Goal: Communication & Community: Answer question/provide support

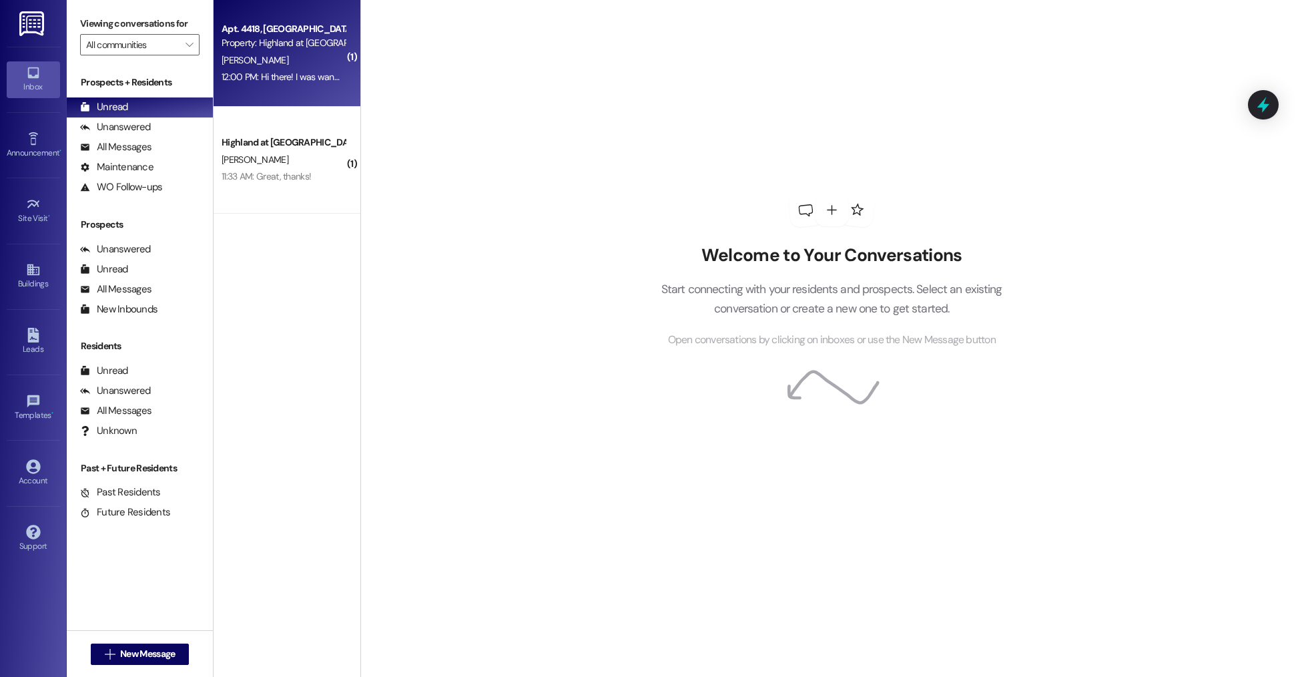
click at [305, 81] on div "12:00 PM: Hi there! I was wandering about the referral bonus of 200? Did the fr…" at bounding box center [451, 77] width 458 height 12
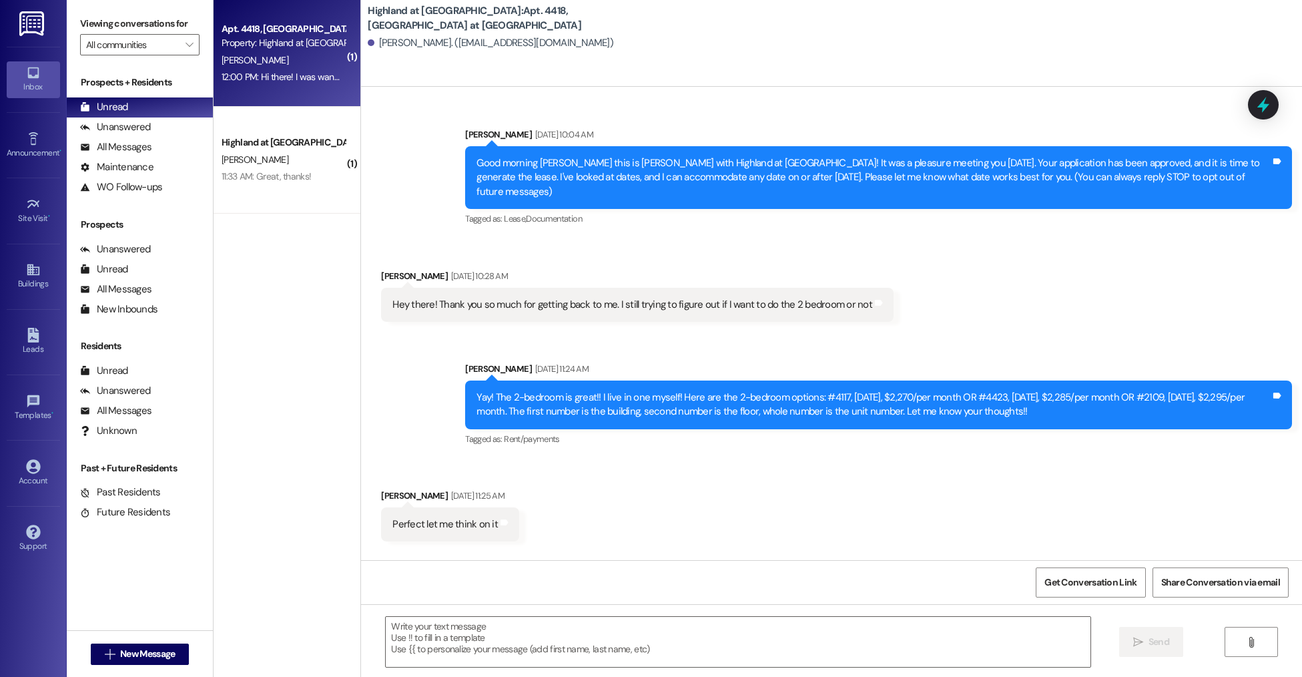
scroll to position [8696, 0]
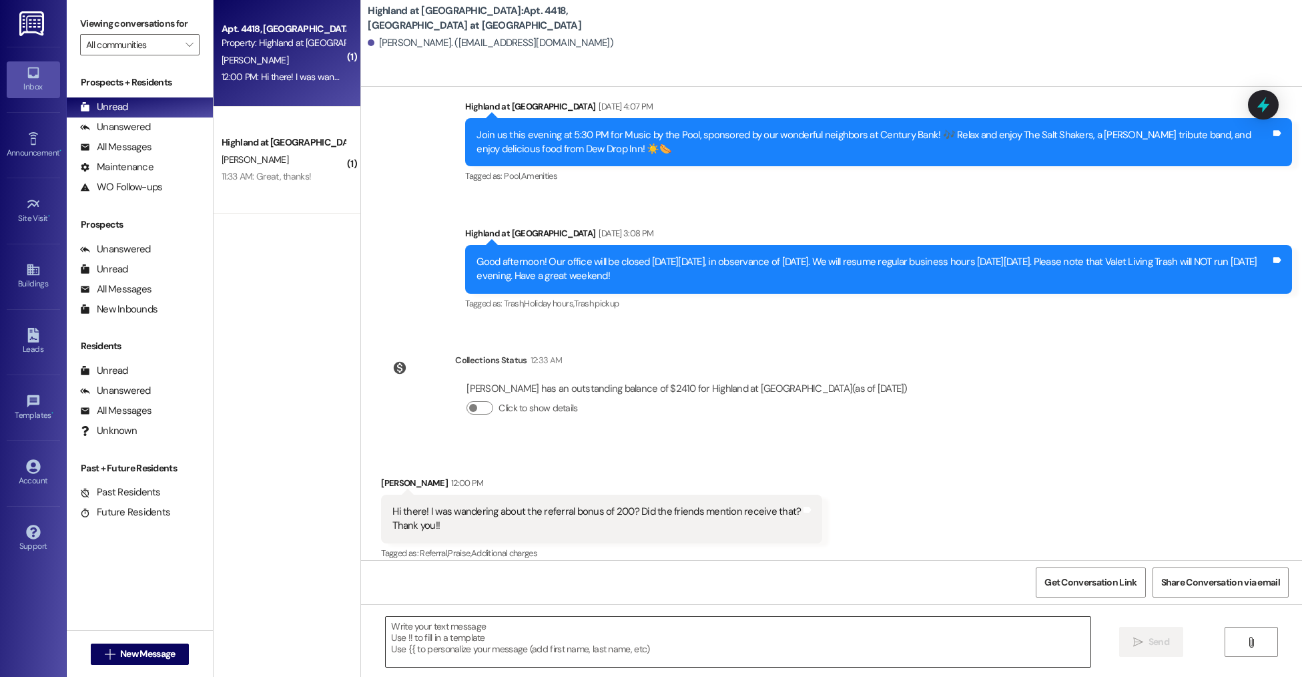
click at [515, 645] on textarea at bounding box center [738, 642] width 704 height 50
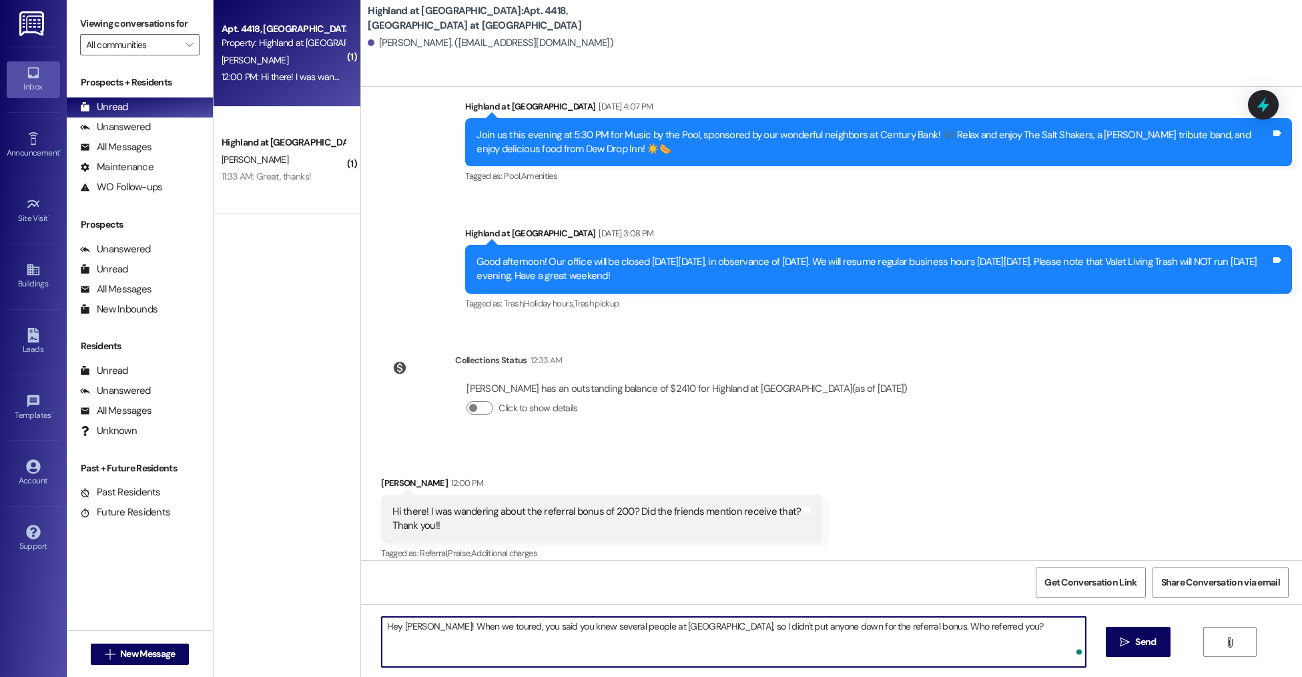
type textarea "Hey Alexia! When we toured, you said you knew several people at Highland, so I …"
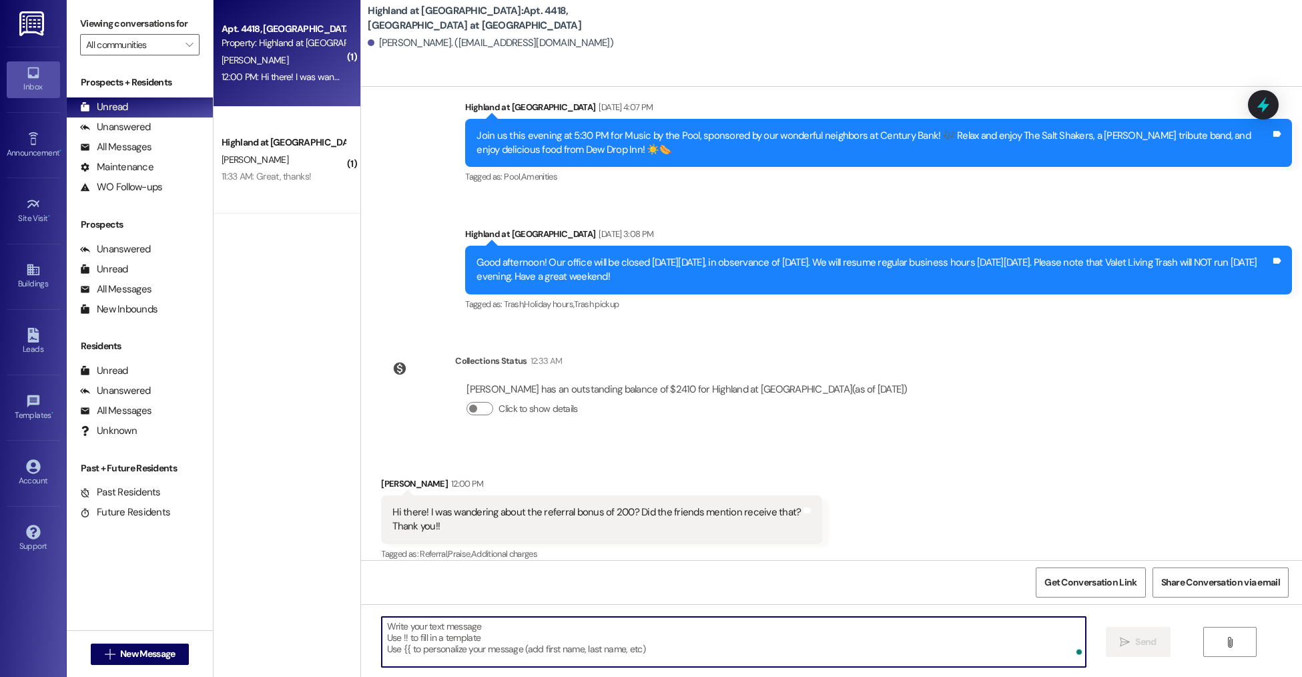
scroll to position [8789, 0]
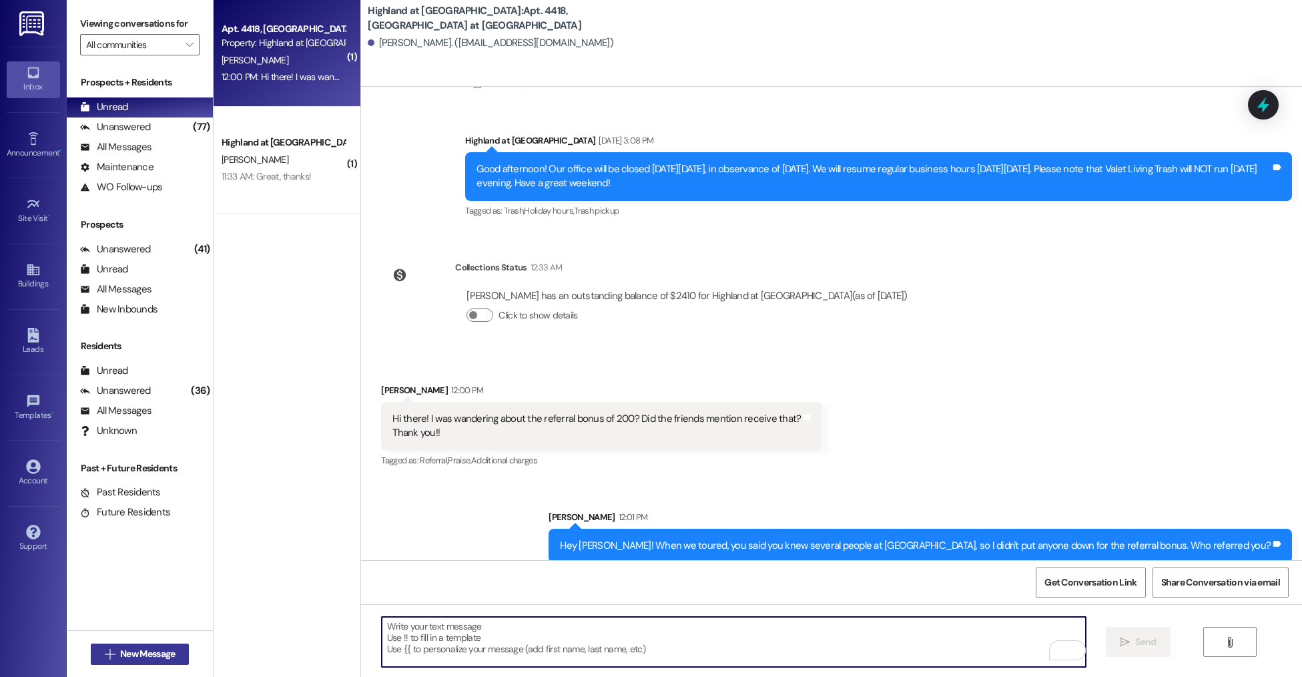
click at [171, 653] on span "New Message" at bounding box center [147, 654] width 60 height 14
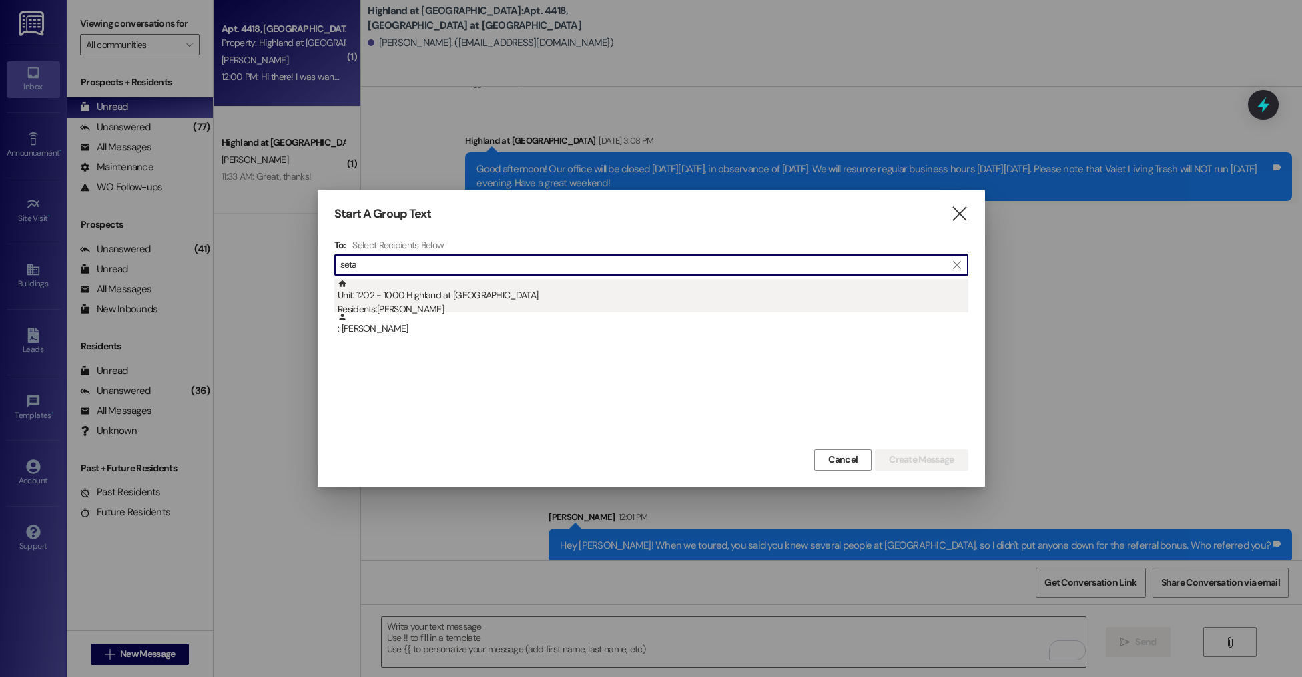
type input "seta"
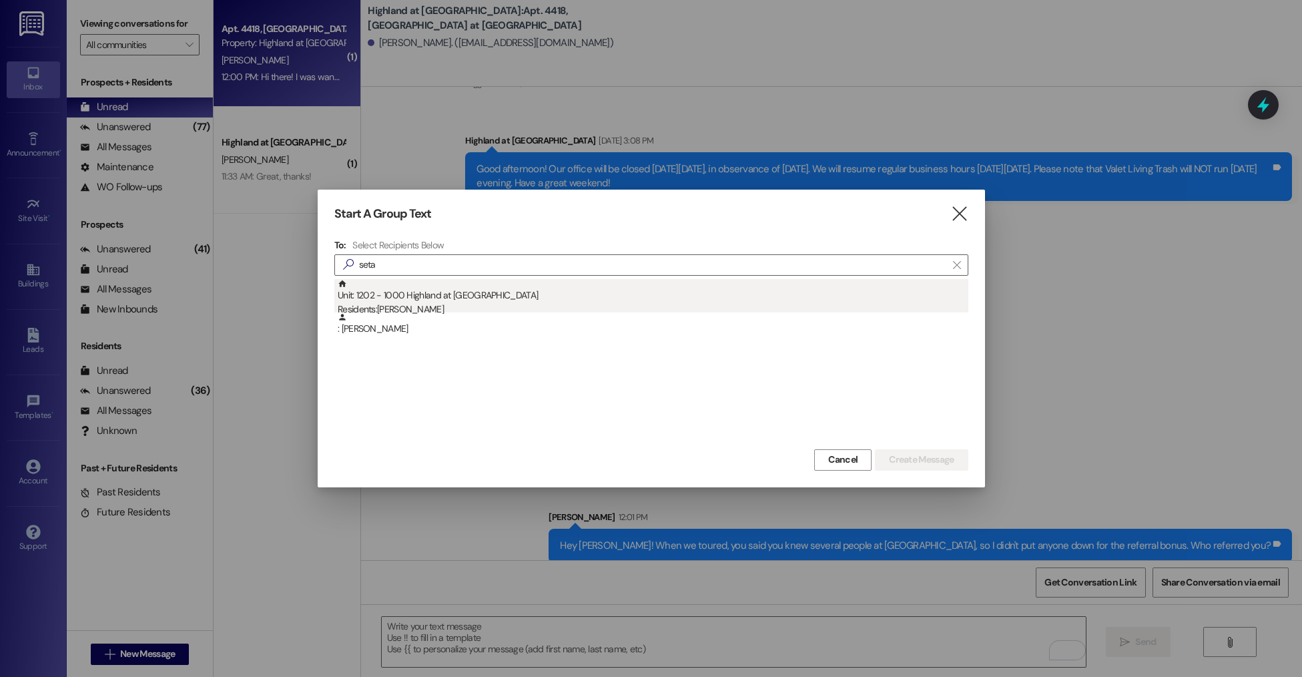
click at [524, 288] on div "Unit: 1202 - 1000 Highland at Spring Hill Residents: Seta Sahagian" at bounding box center [653, 298] width 631 height 38
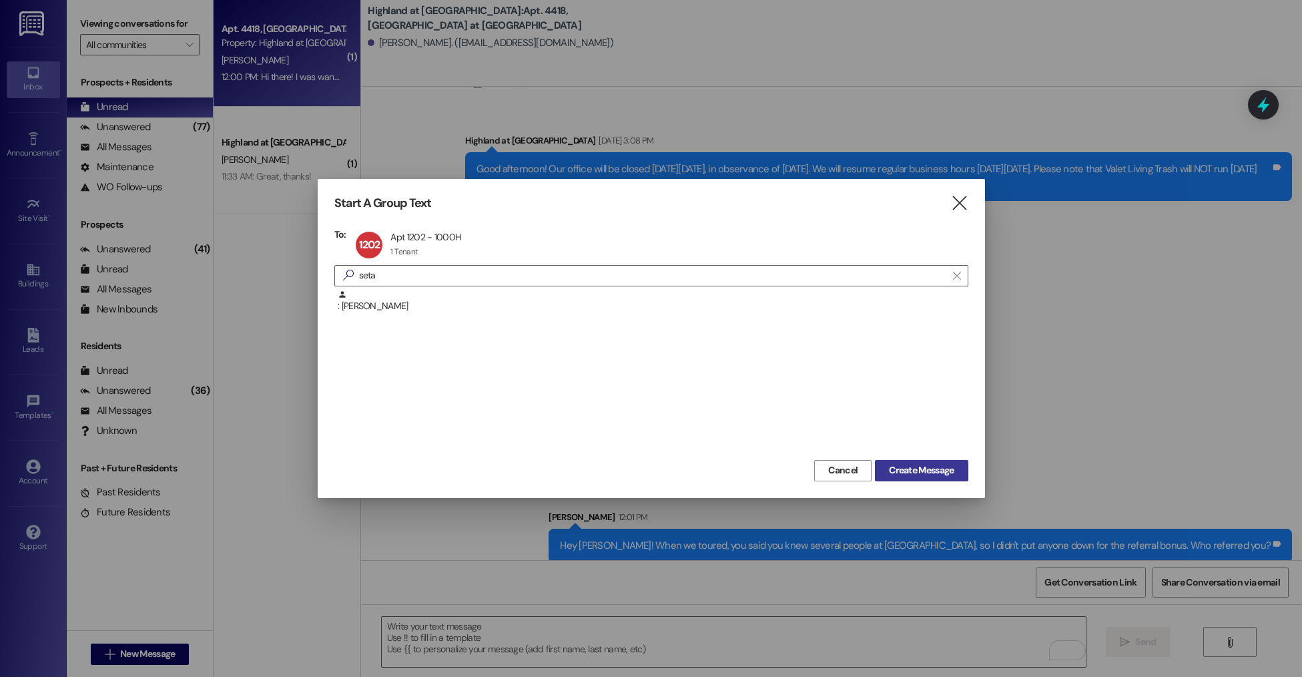
click at [929, 476] on span "Create Message" at bounding box center [921, 470] width 65 height 14
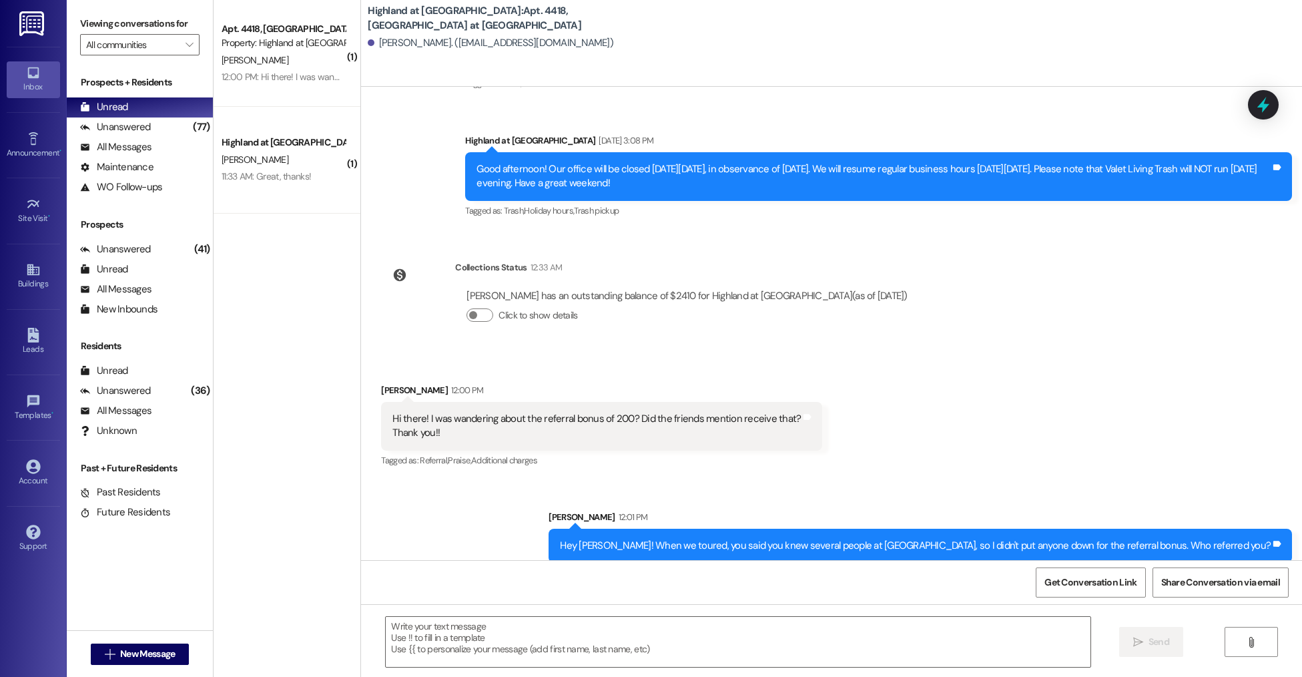
scroll to position [7202, 0]
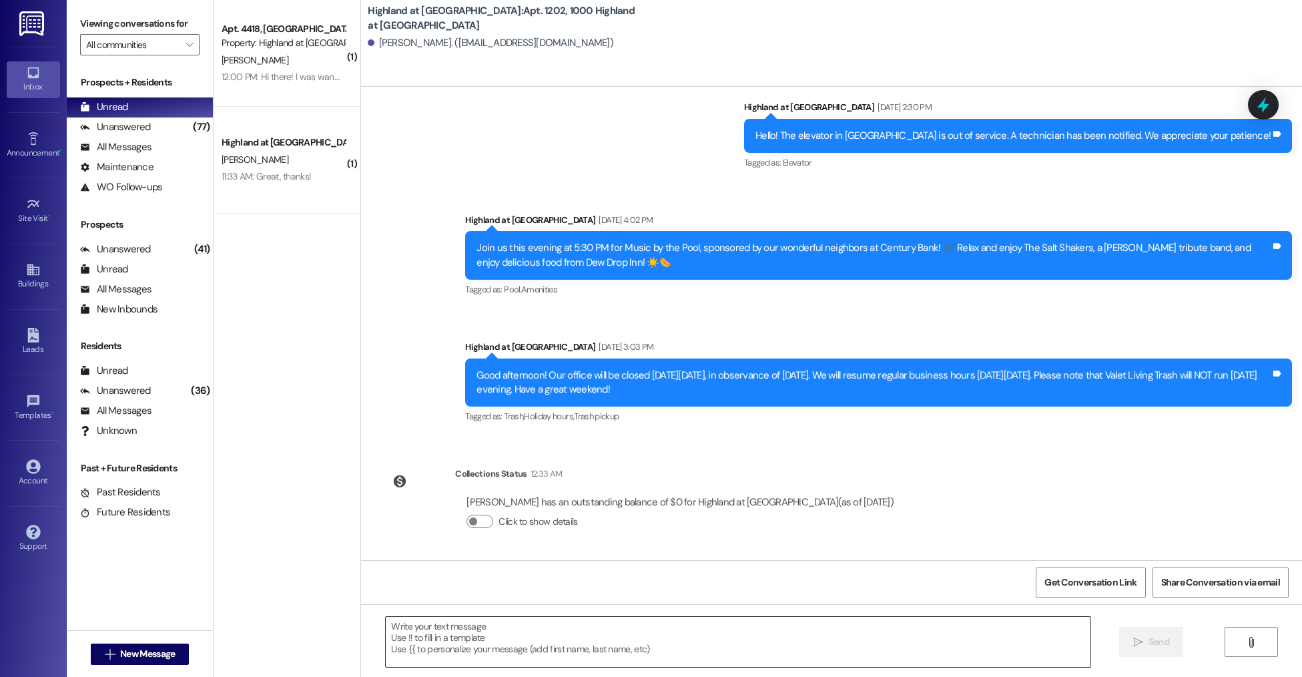
click at [481, 629] on textarea at bounding box center [738, 642] width 704 height 50
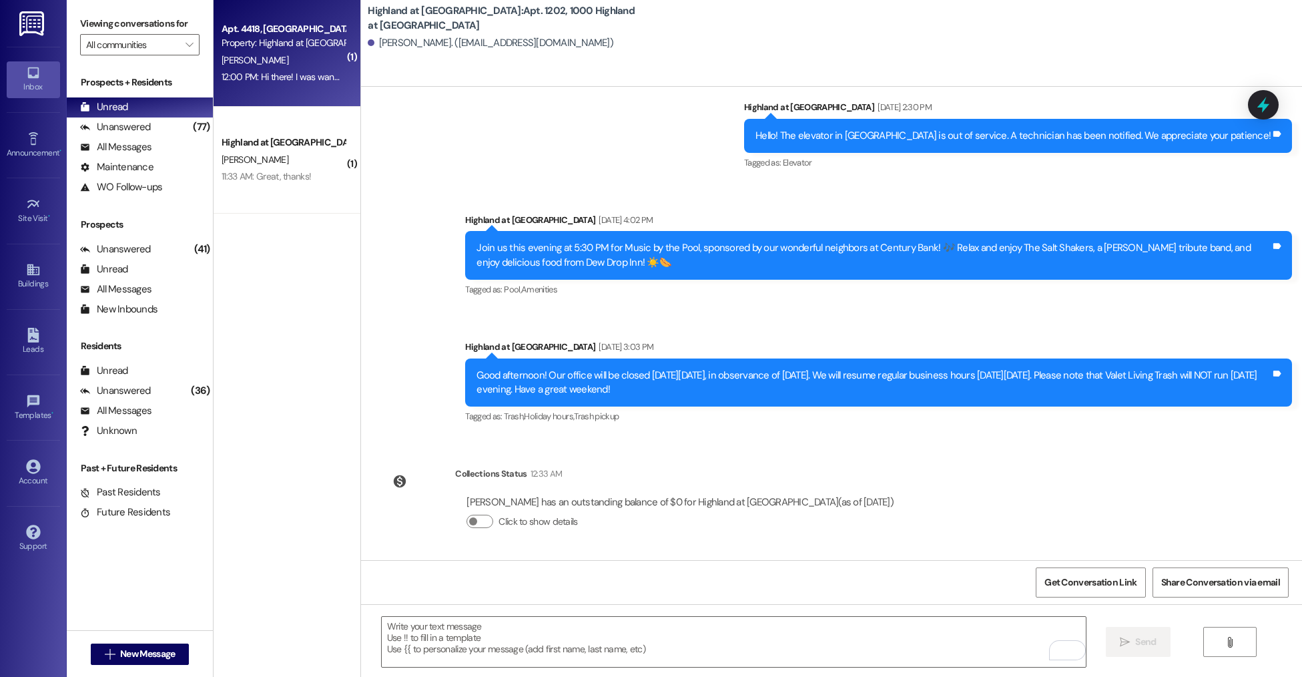
click at [291, 55] on div "[PERSON_NAME]" at bounding box center [283, 60] width 126 height 17
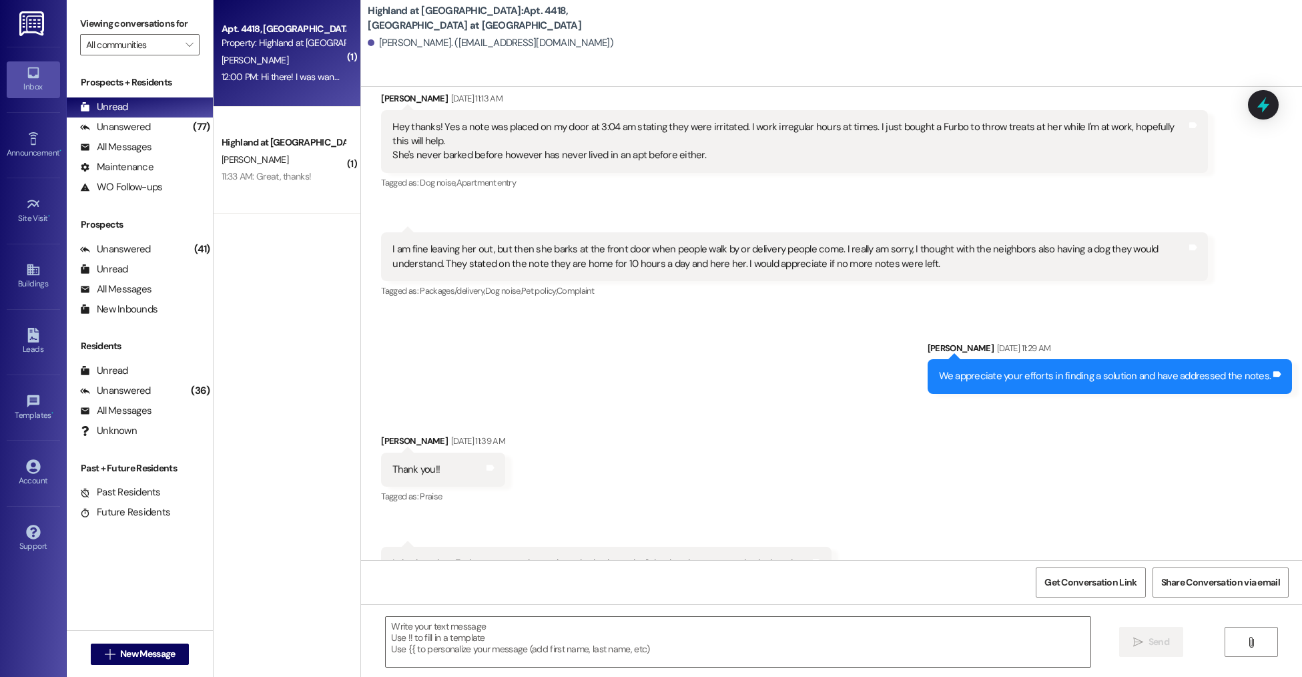
scroll to position [8808, 0]
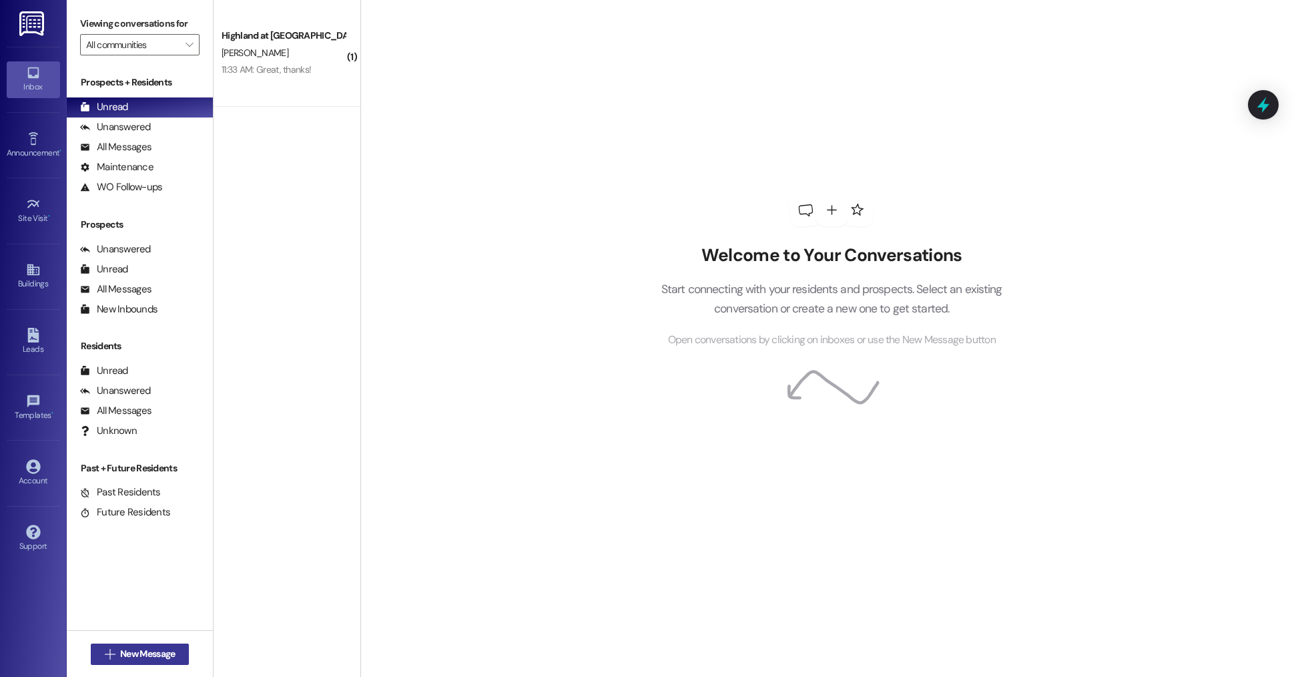
click at [147, 647] on span "New Message" at bounding box center [147, 654] width 55 height 14
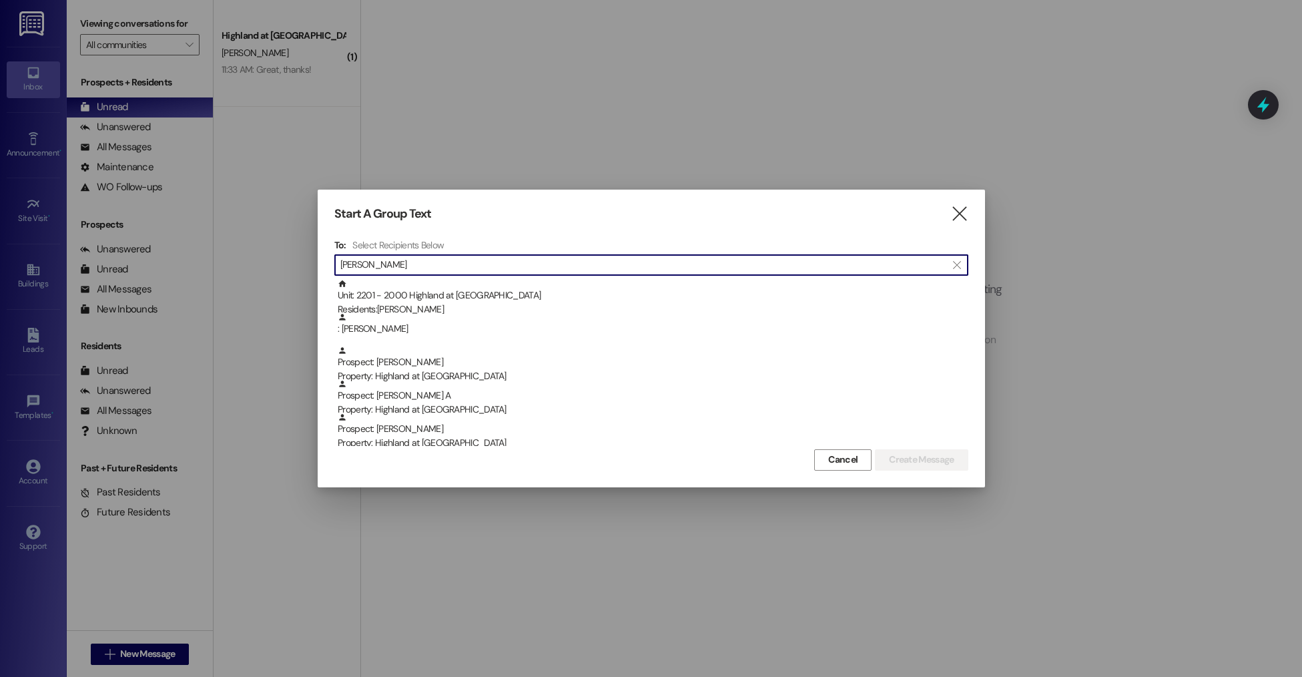
click at [424, 258] on input "[PERSON_NAME]" at bounding box center [643, 265] width 606 height 19
click at [424, 259] on input "[PERSON_NAME]" at bounding box center [643, 265] width 606 height 19
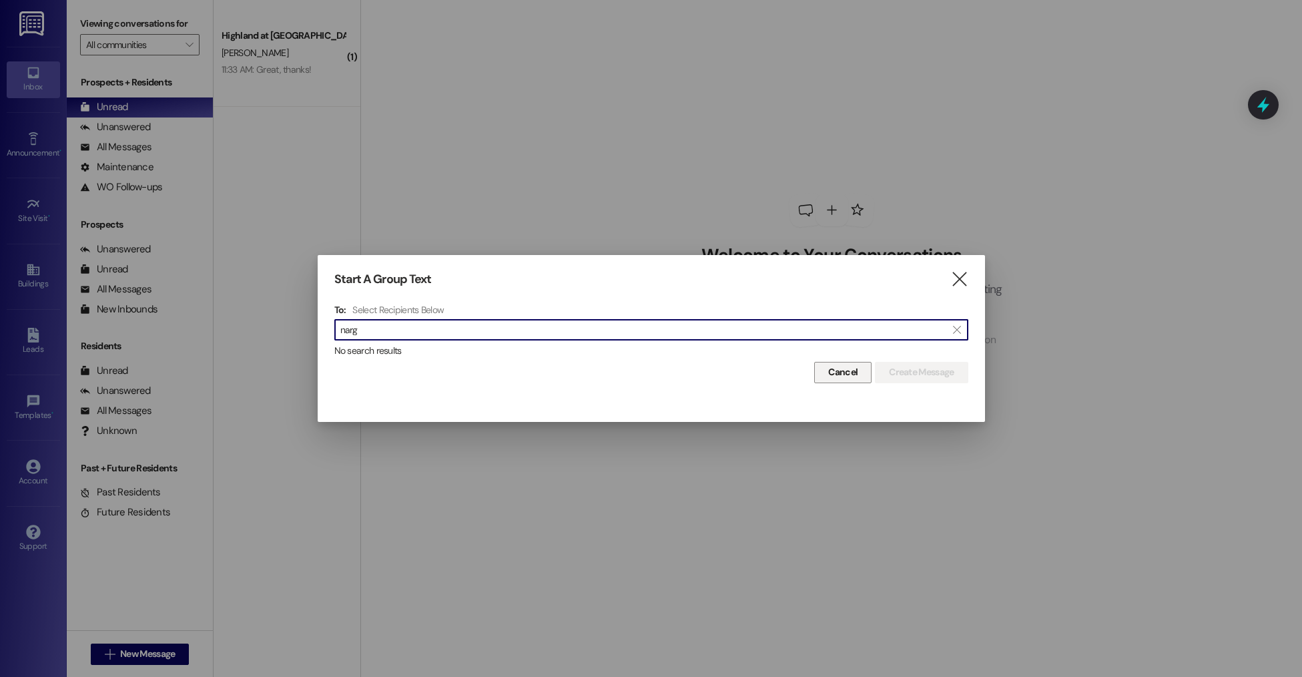
type input "narg"
drag, startPoint x: 833, startPoint y: 367, endPoint x: 646, endPoint y: 337, distance: 189.9
click at [833, 367] on span "Cancel" at bounding box center [842, 372] width 29 height 14
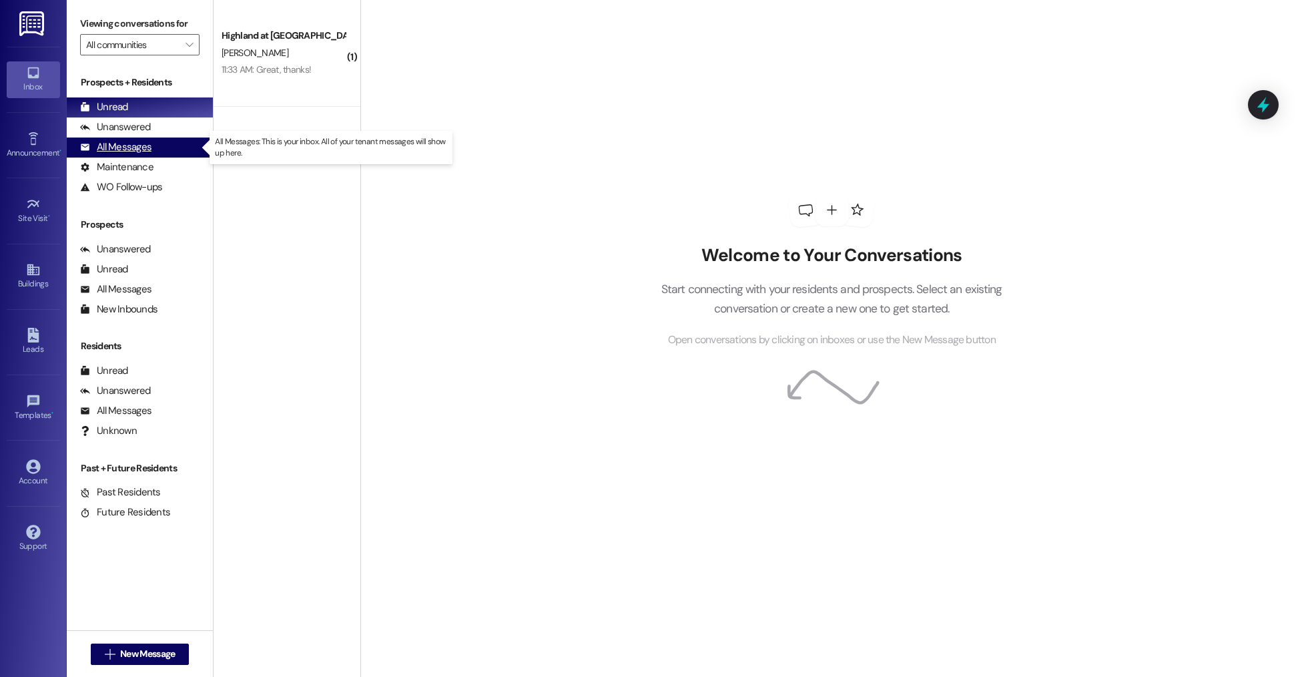
click at [159, 146] on div "All Messages (undefined)" at bounding box center [140, 147] width 146 height 20
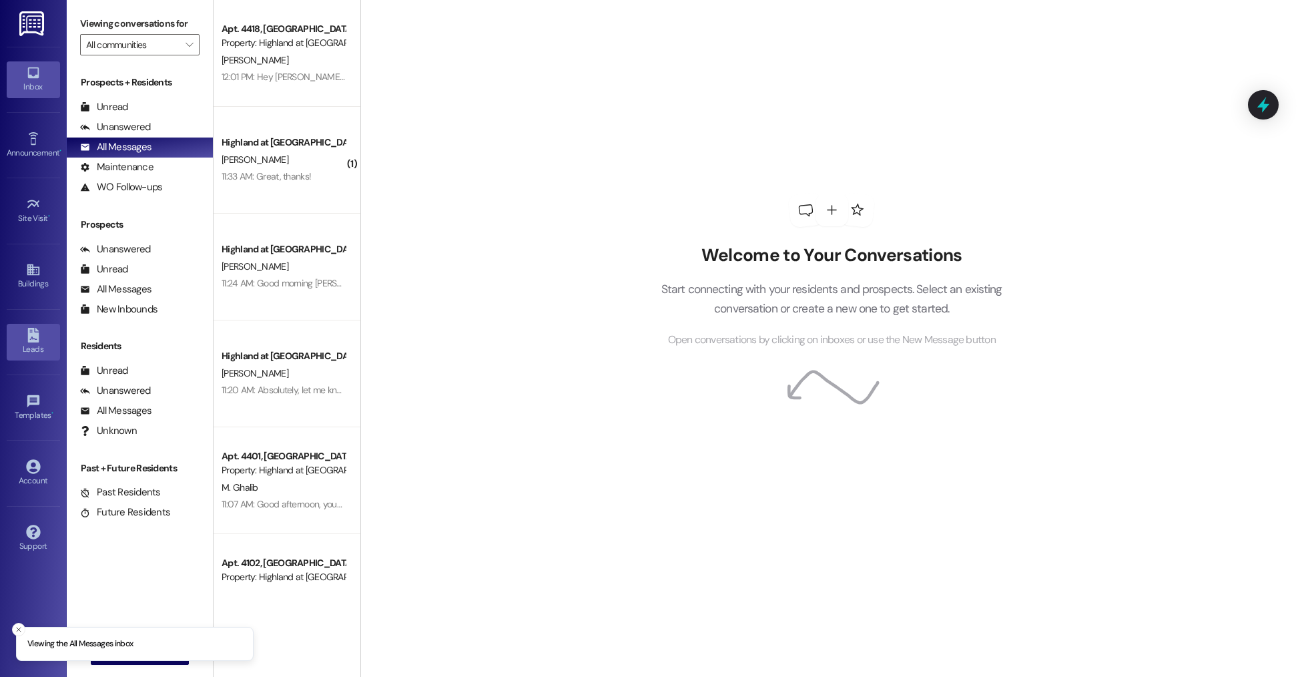
click at [40, 340] on link "Leads" at bounding box center [33, 342] width 53 height 36
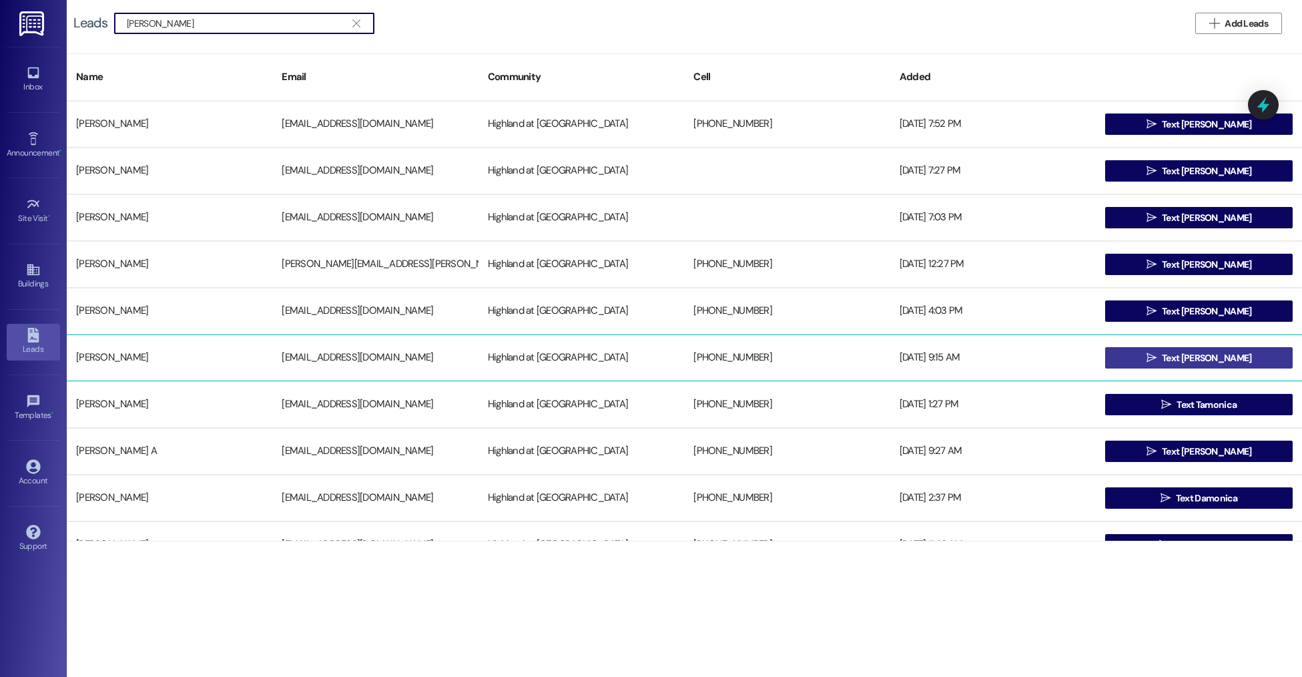
type input "[PERSON_NAME]"
click at [1110, 358] on button " Text [PERSON_NAME]" at bounding box center [1198, 357] width 187 height 21
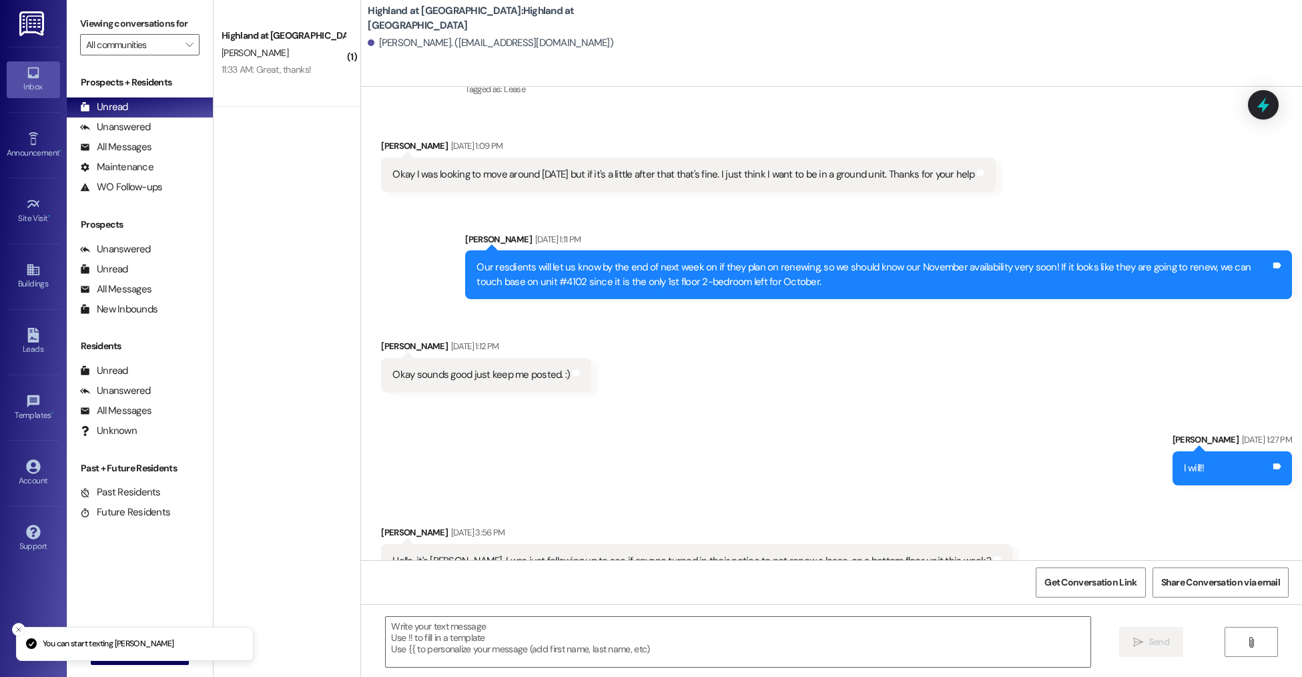
scroll to position [6346, 0]
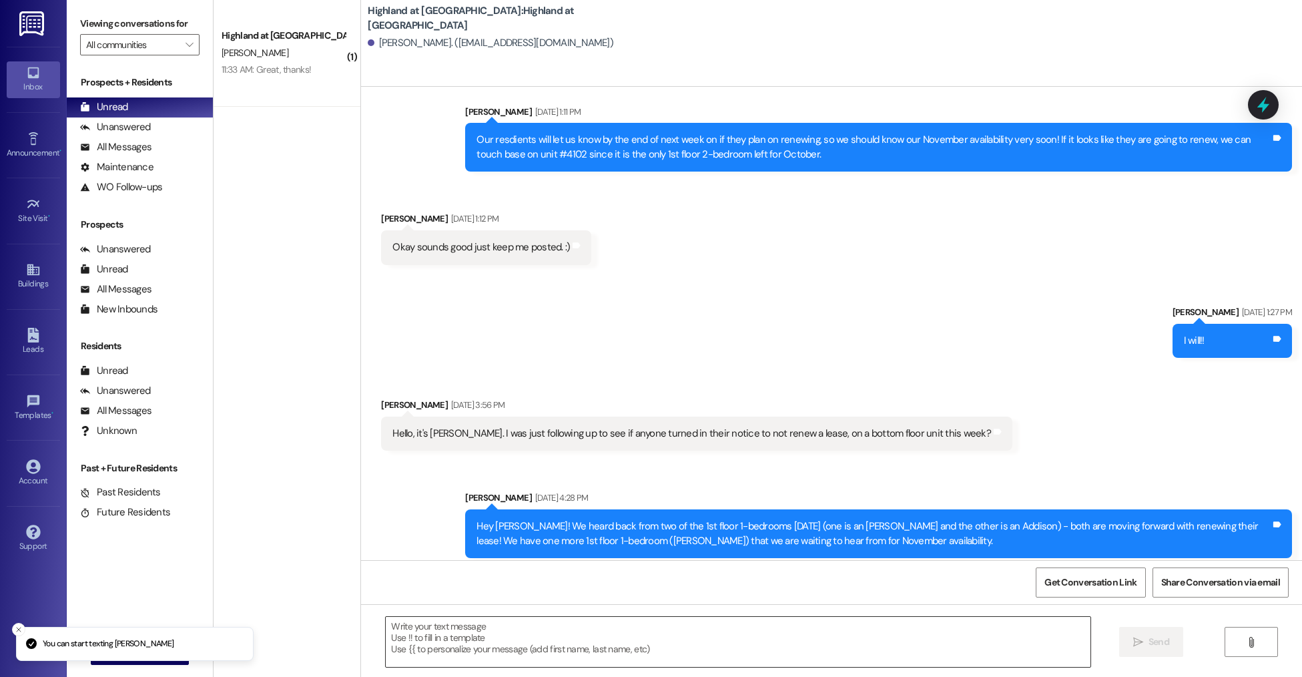
click at [500, 620] on textarea at bounding box center [738, 642] width 704 height 50
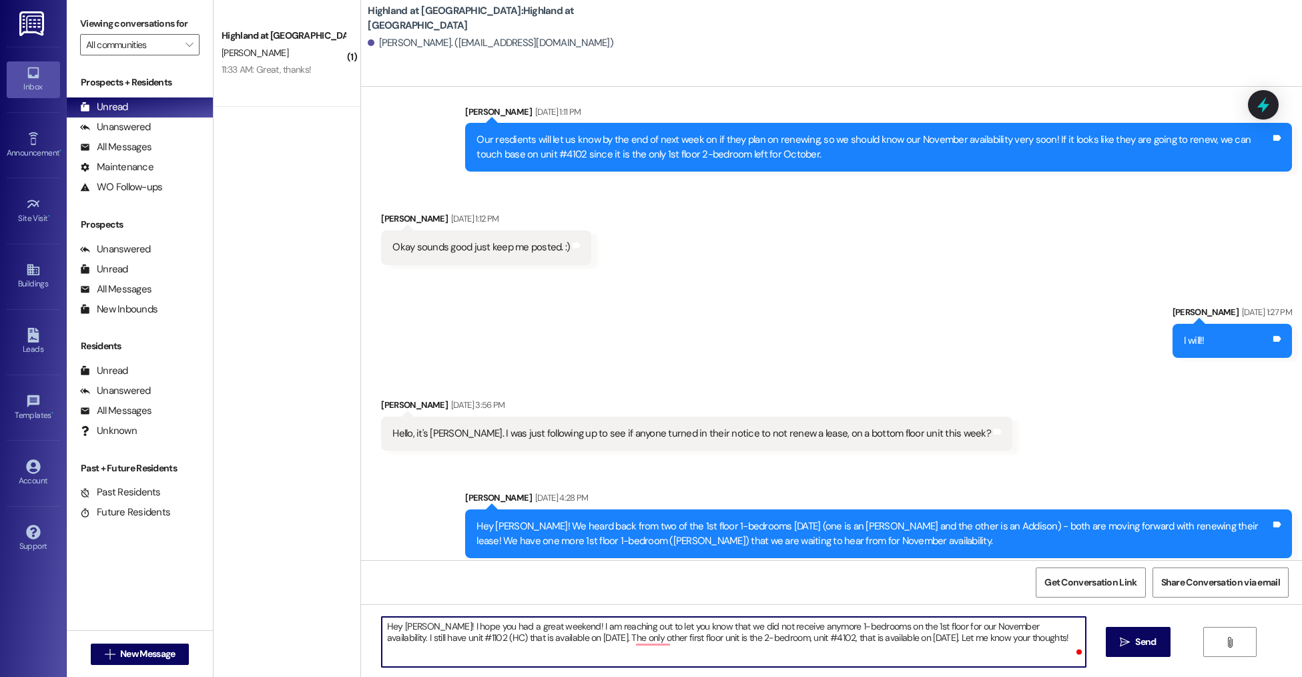
type textarea "Hey [PERSON_NAME]! I hope you had a great weekend! I am reaching out to let you…"
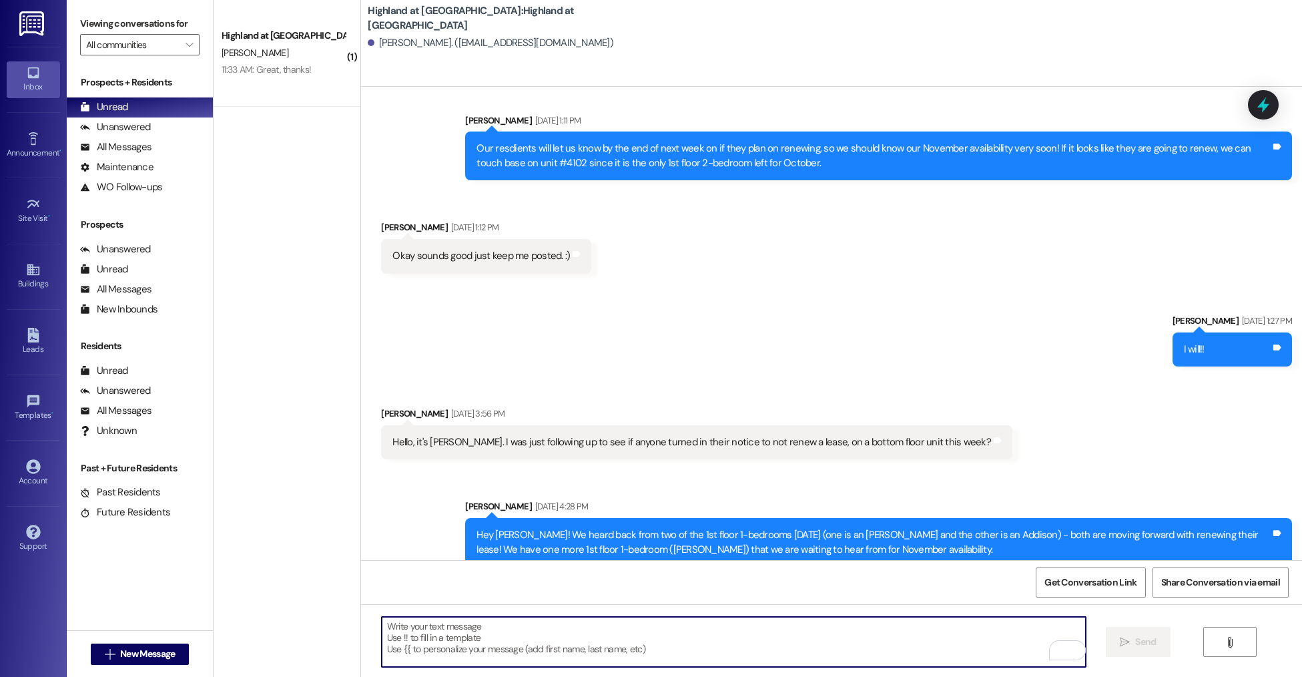
scroll to position [6454, 0]
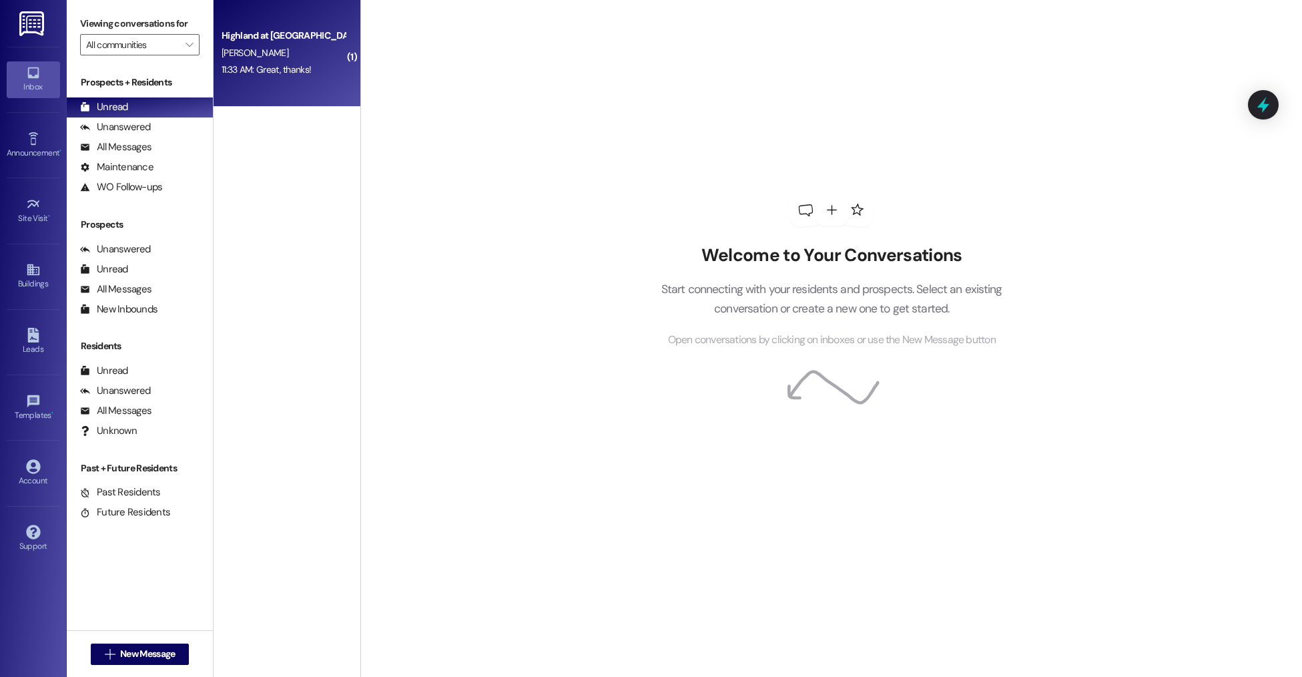
click at [261, 43] on div "Highland at [GEOGRAPHIC_DATA]" at bounding box center [283, 36] width 123 height 14
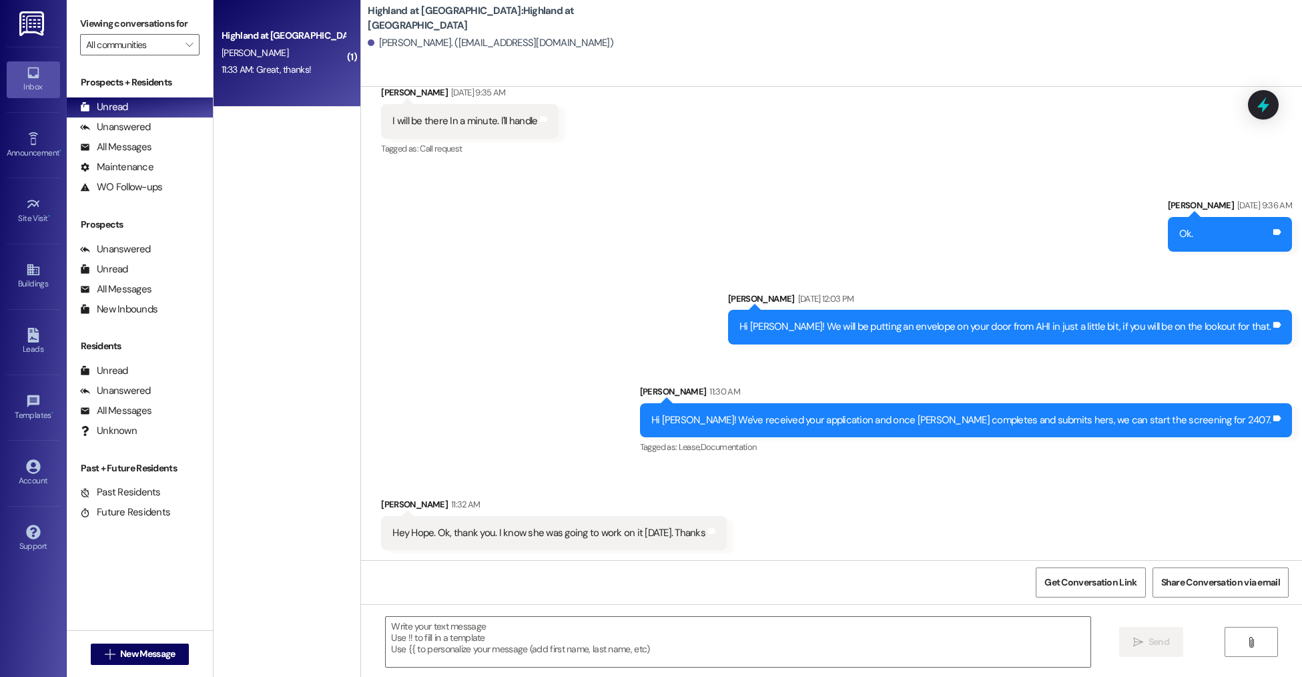
scroll to position [1010, 0]
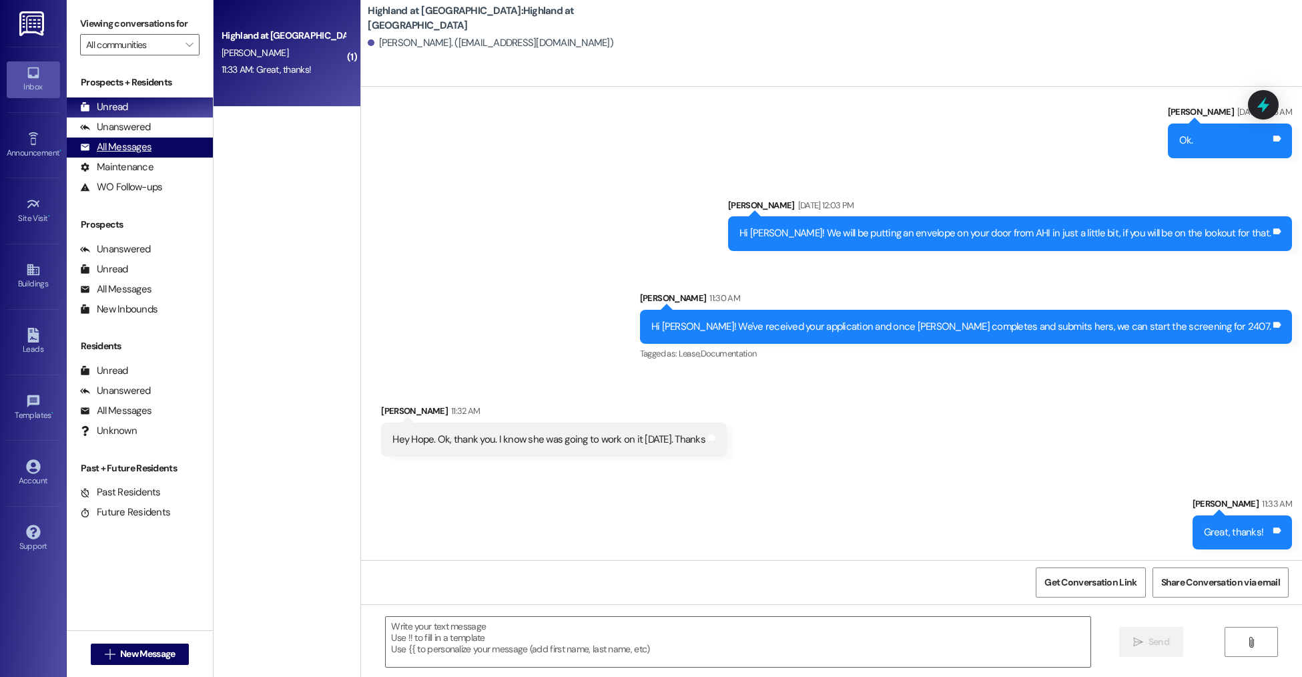
click at [131, 150] on div "All Messages" at bounding box center [115, 147] width 71 height 14
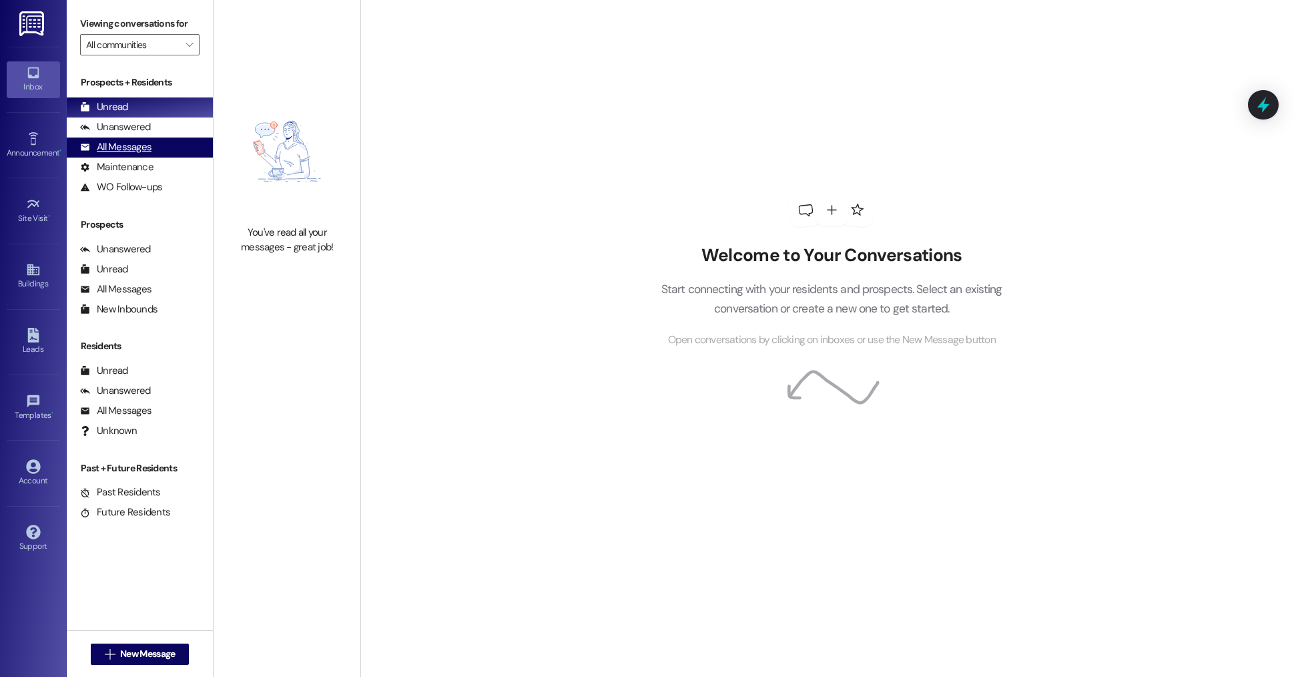
click at [154, 152] on div "All Messages (undefined)" at bounding box center [140, 147] width 146 height 20
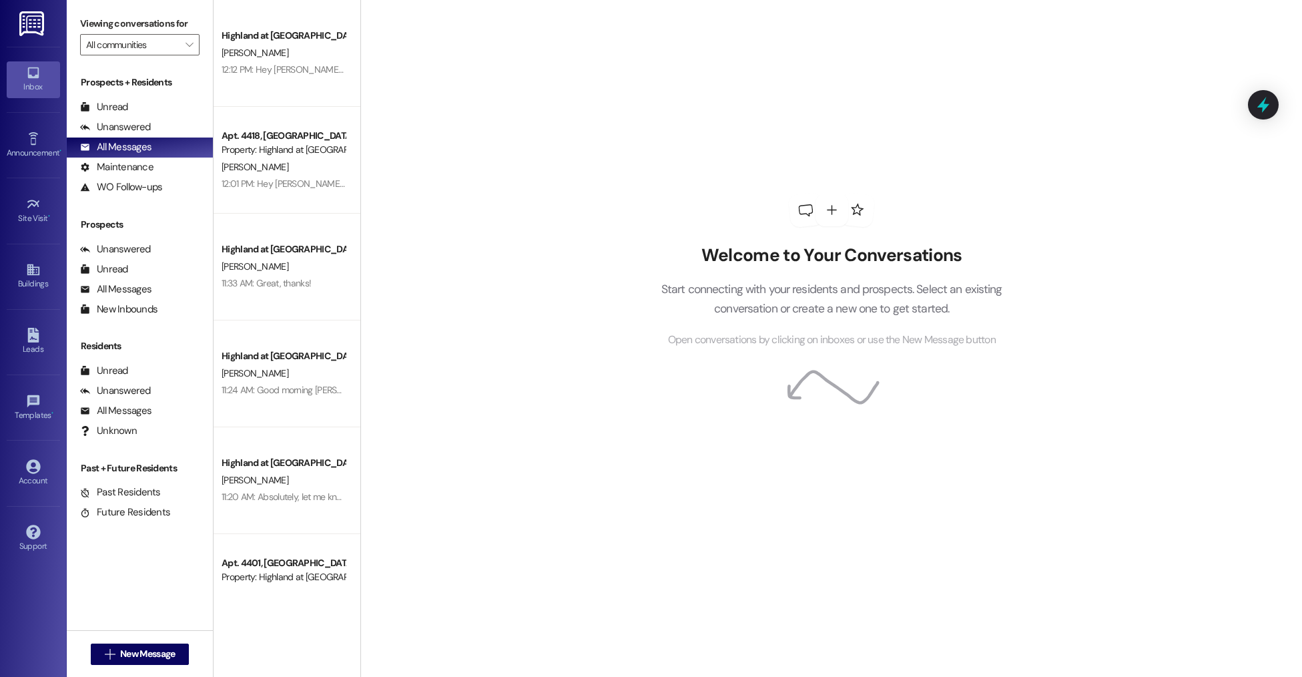
click at [116, 641] on div " New Message" at bounding box center [140, 653] width 99 height 33
click at [120, 653] on span "New Message" at bounding box center [147, 654] width 55 height 14
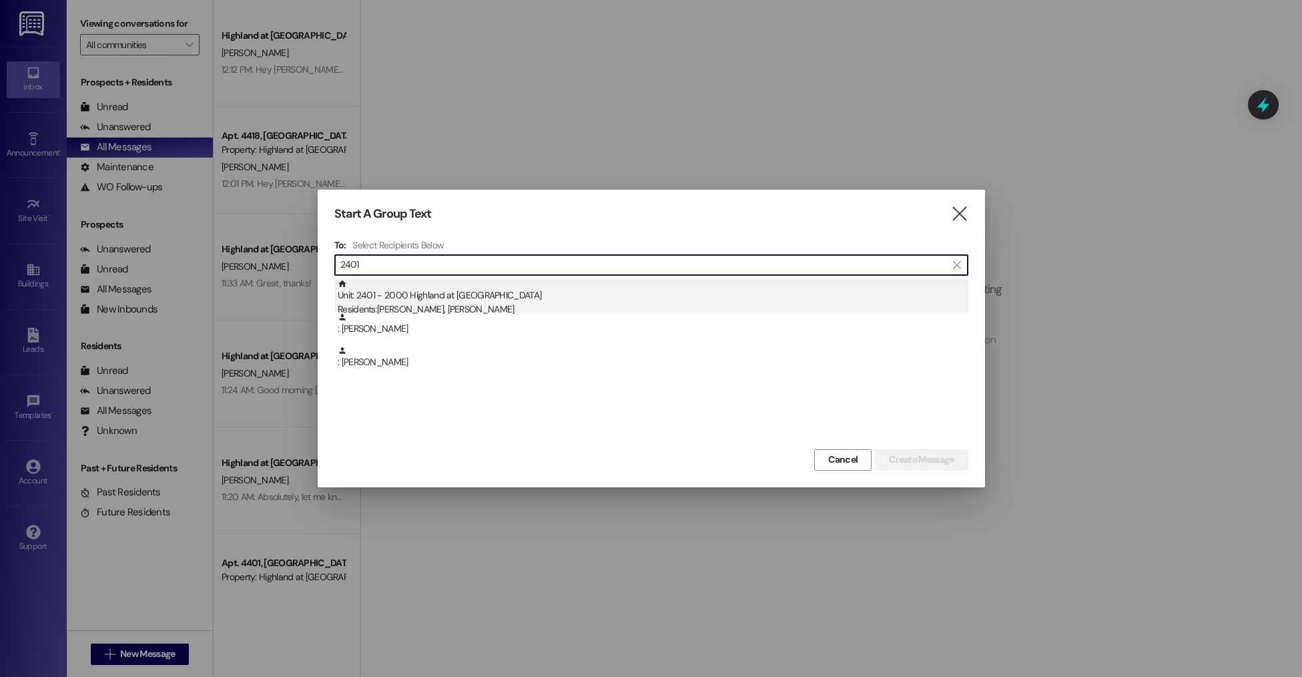
type input "2401"
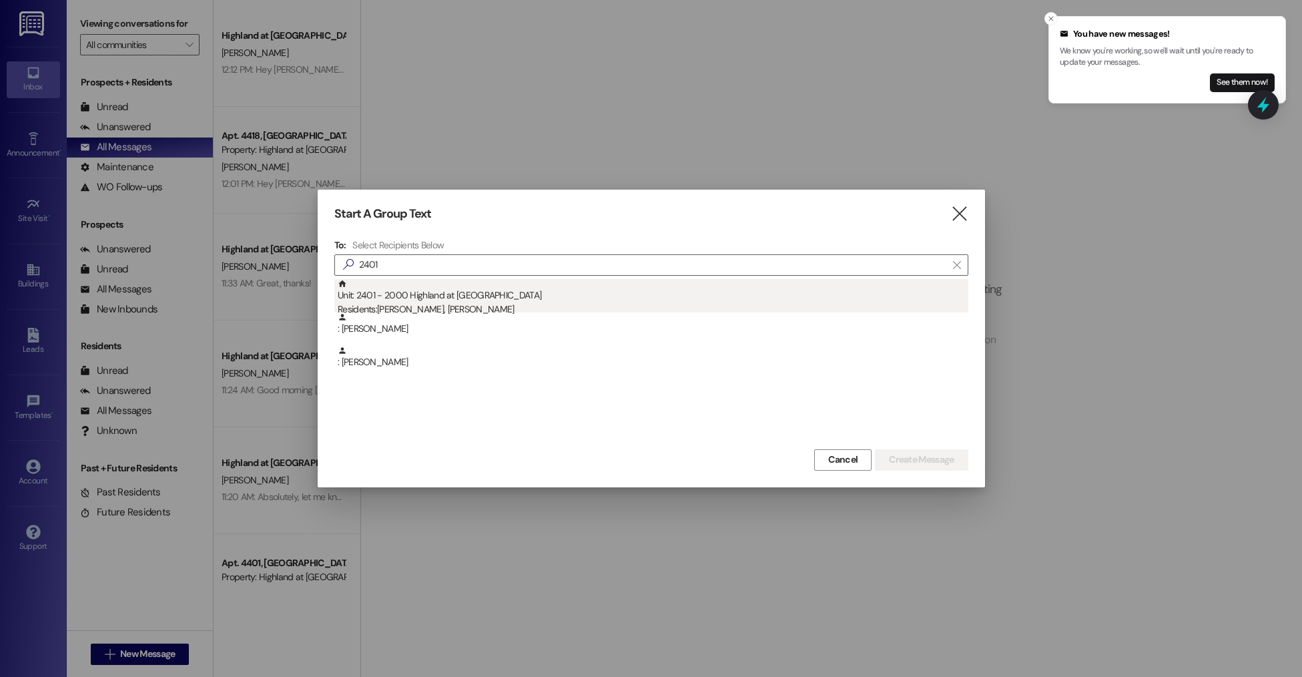
click at [439, 291] on div "Unit: 2401 - 2000 Highland at Spring Hill Residents: Taylor Nakashima, Samira S…" at bounding box center [653, 298] width 631 height 38
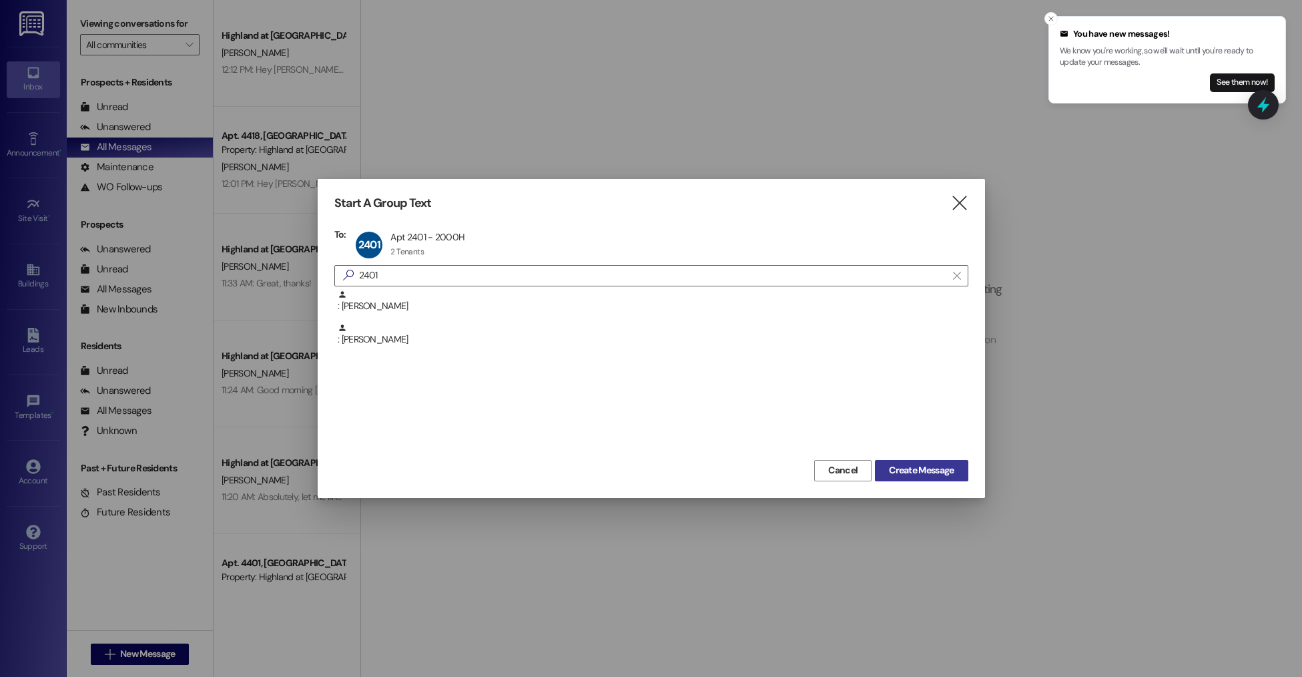
click at [935, 471] on span "Create Message" at bounding box center [921, 470] width 65 height 14
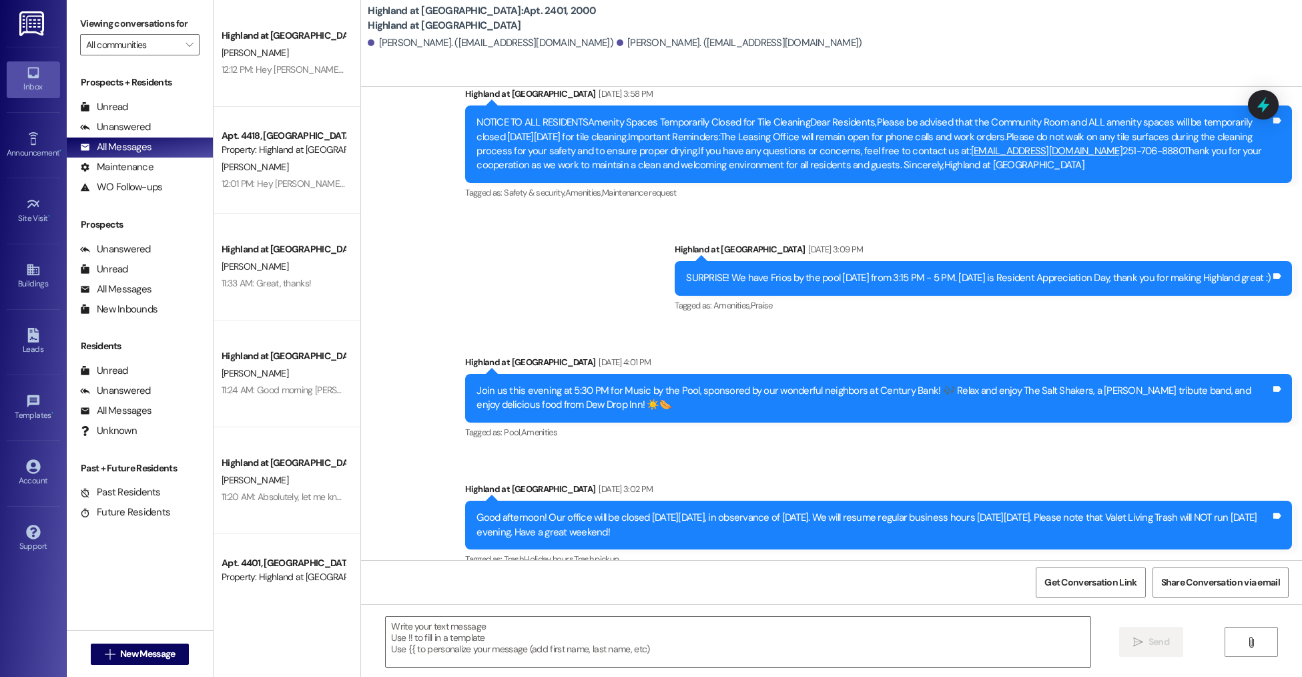
scroll to position [11693, 0]
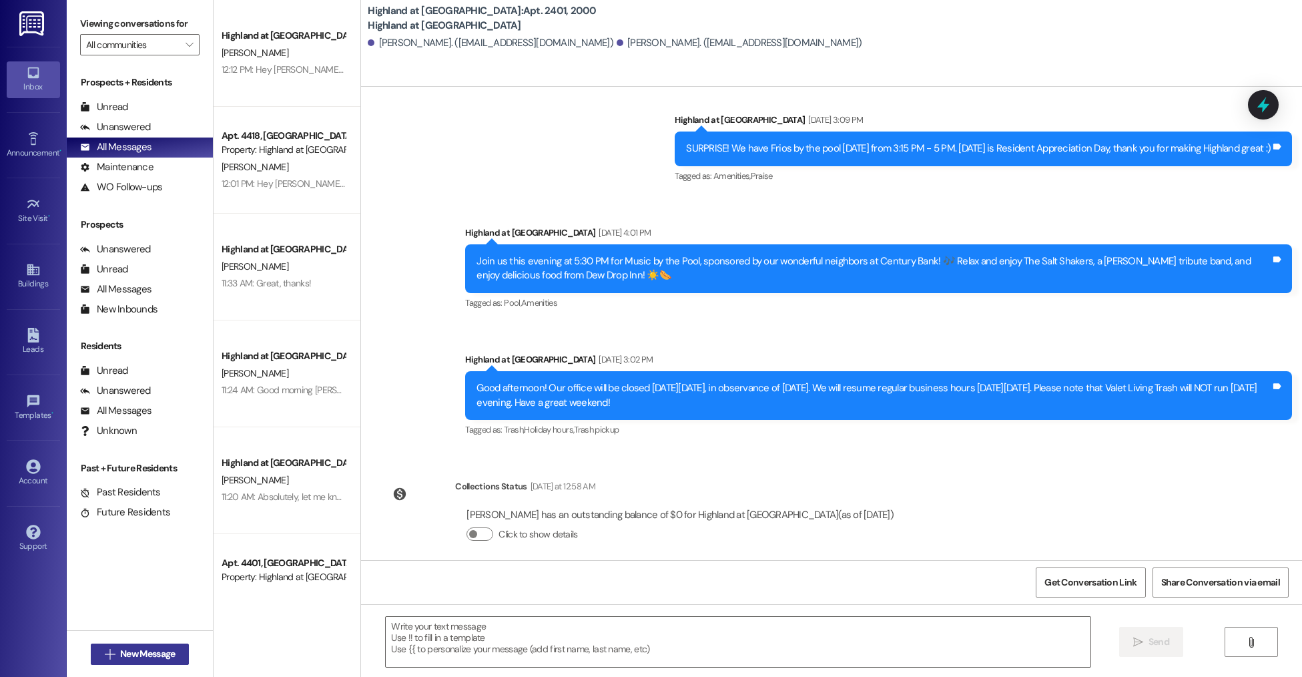
drag, startPoint x: 133, startPoint y: 635, endPoint x: 131, endPoint y: 646, distance: 11.5
click at [132, 636] on div " New Message" at bounding box center [140, 653] width 146 height 47
click at [132, 650] on span "New Message" at bounding box center [147, 654] width 55 height 14
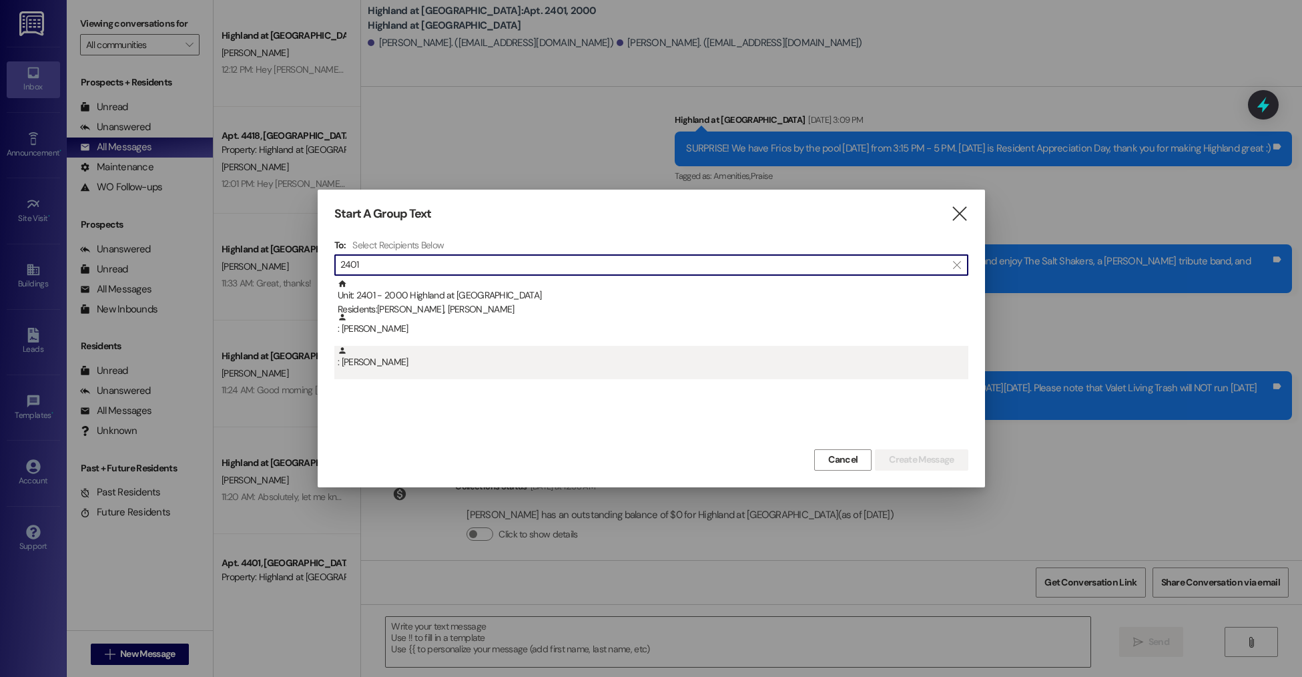
type input "2401"
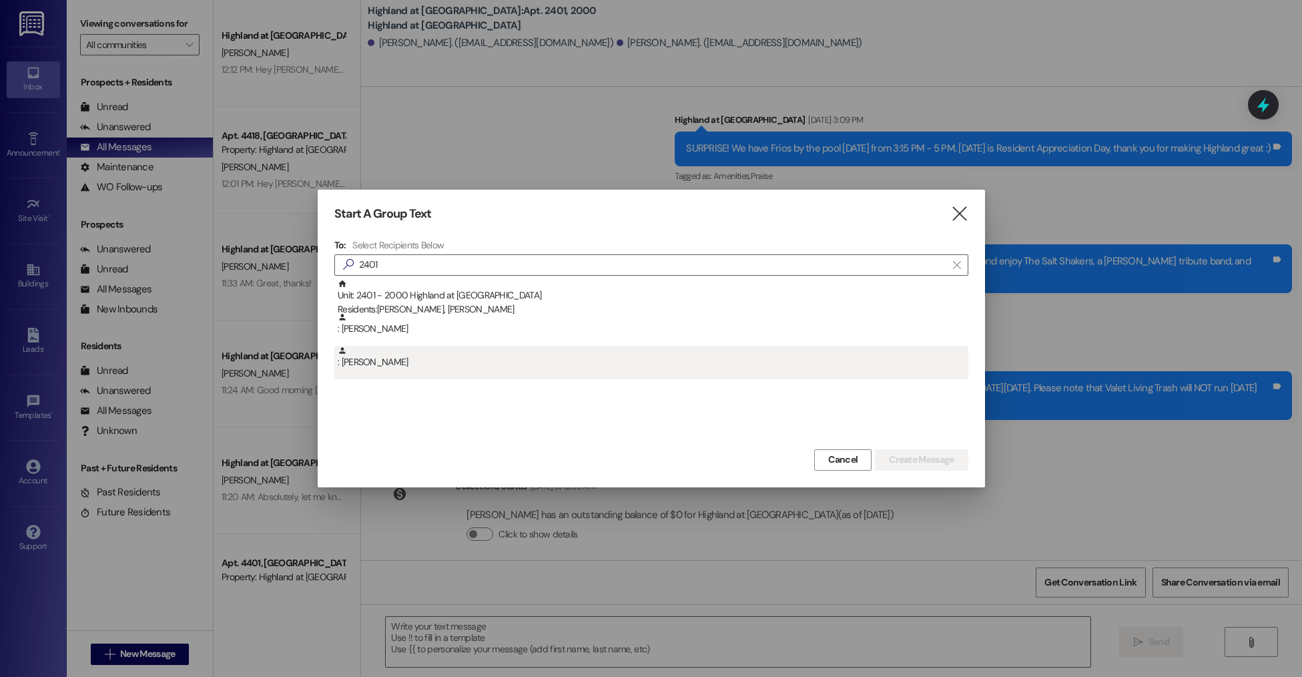
click at [436, 363] on div ": Samira Stutman" at bounding box center [653, 357] width 631 height 23
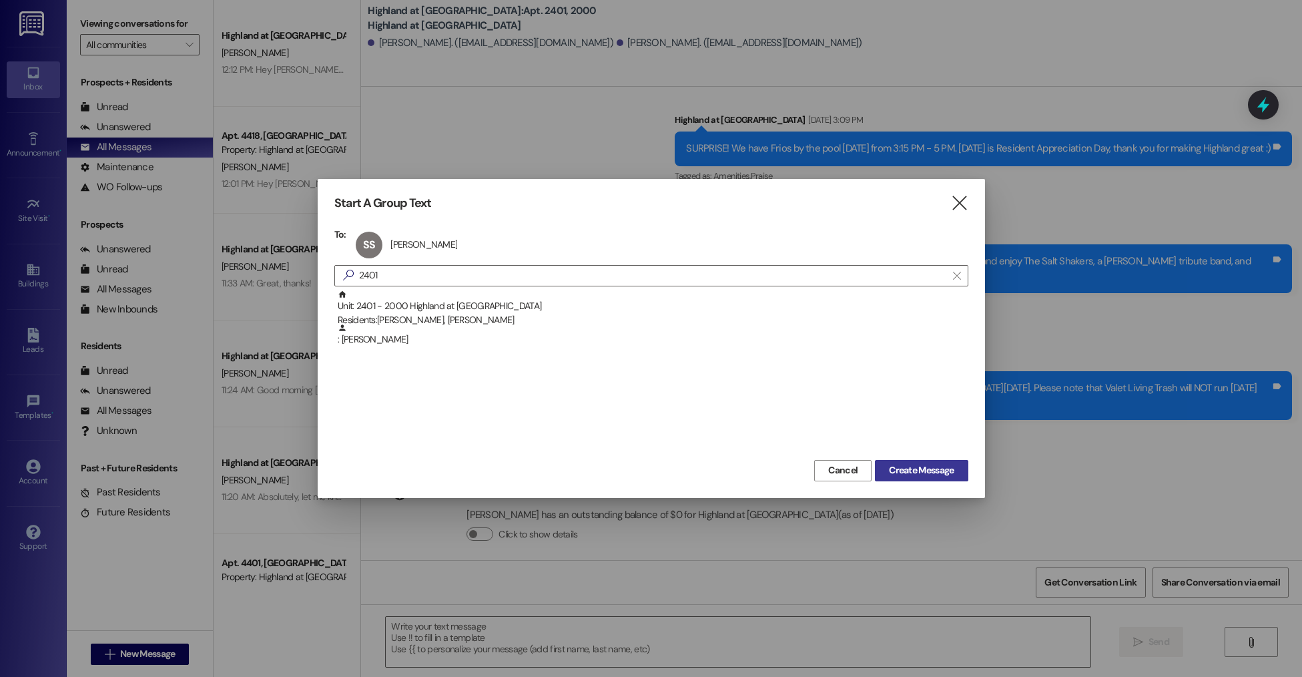
click at [922, 475] on span "Create Message" at bounding box center [921, 470] width 65 height 14
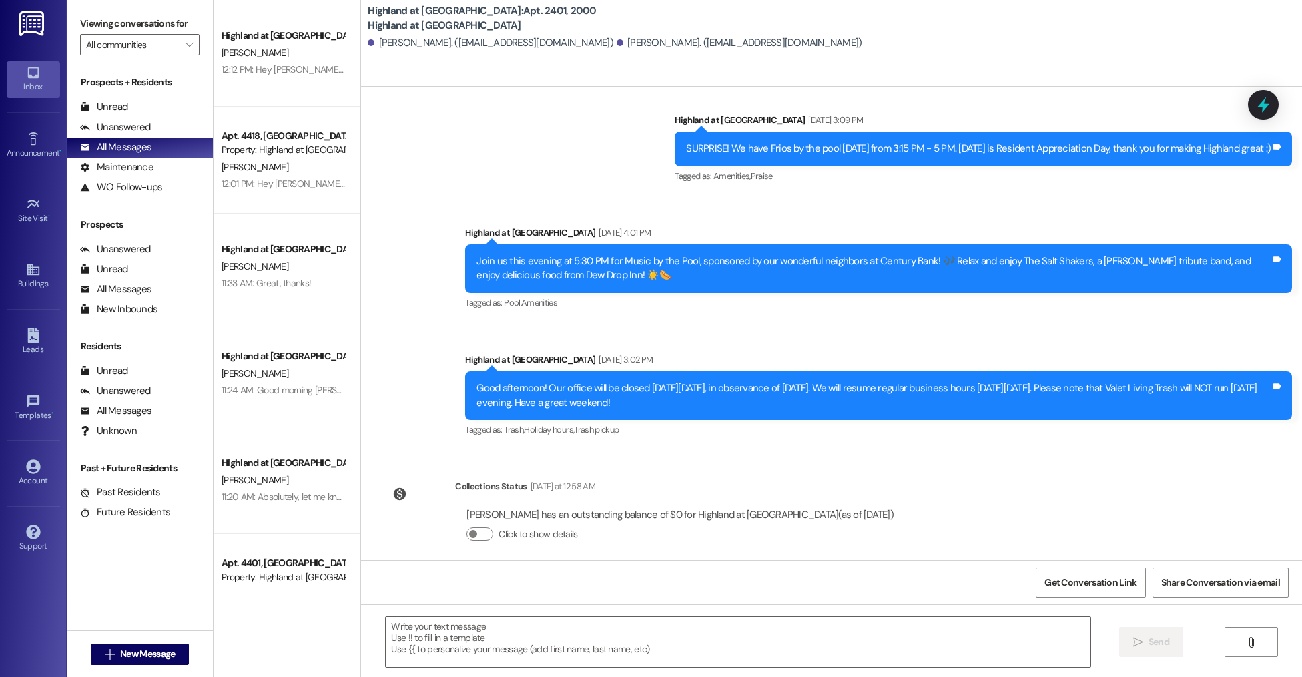
click at [927, 470] on div "Sent via SMS Hope Mann Aug 05, 2024 at 4:10 PM Hi Samira and Taylor! Because yo…" at bounding box center [831, 323] width 941 height 473
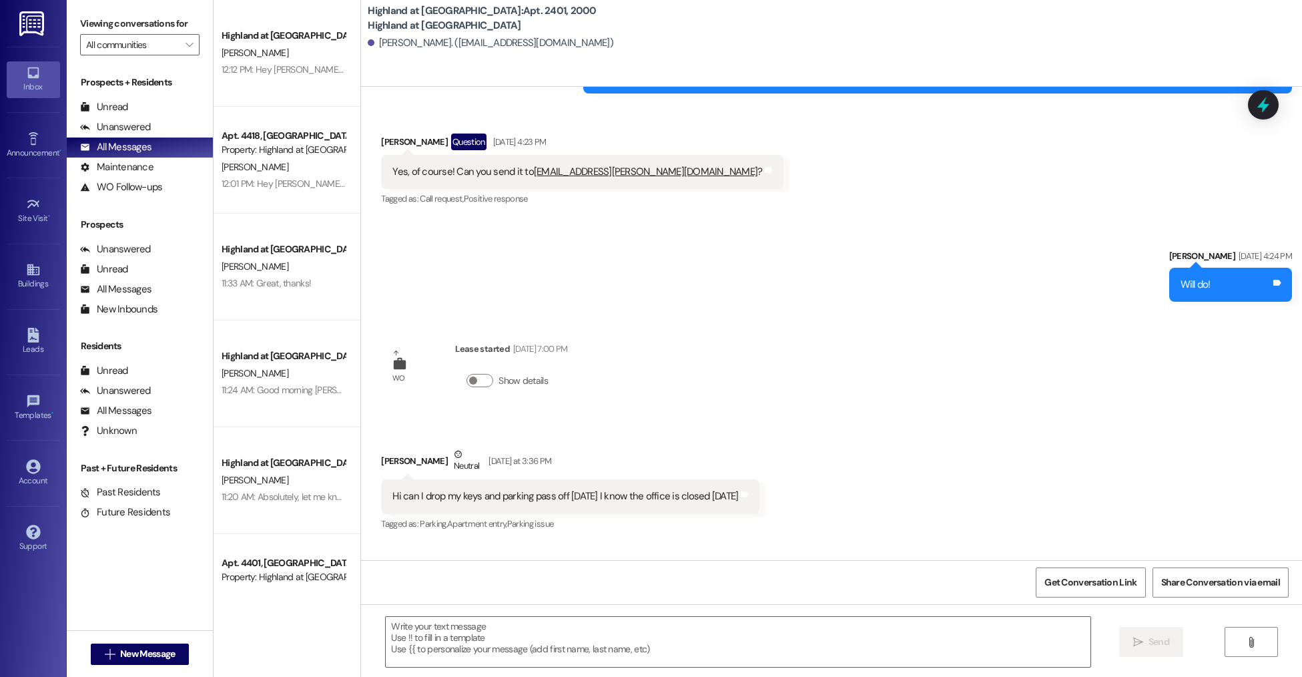
scroll to position [15711, 0]
